Goal: Task Accomplishment & Management: Use online tool/utility

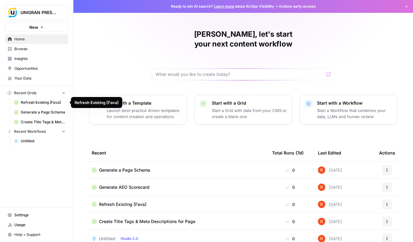
scroll to position [1, 0]
click at [39, 104] on span "Refresh Existing [Fava]" at bounding box center [43, 103] width 45 height 6
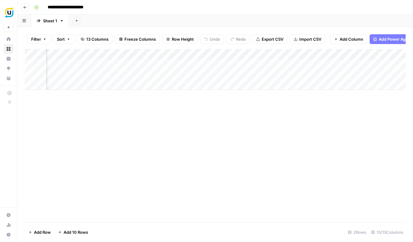
scroll to position [0, 189]
click at [61, 22] on icon "button" at bounding box center [62, 21] width 4 height 4
drag, startPoint x: 118, startPoint y: 128, endPoint x: 110, endPoint y: 106, distance: 22.6
click at [118, 127] on div "Add Column" at bounding box center [215, 135] width 381 height 173
click at [93, 51] on div "Add Column" at bounding box center [215, 69] width 381 height 41
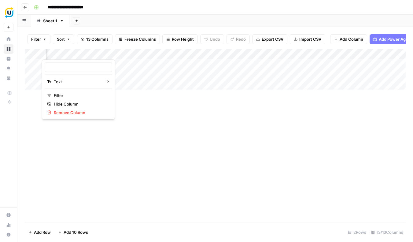
type input "Article Meta Description"
click at [231, 119] on div "Add Column" at bounding box center [215, 135] width 381 height 173
